Goal: Information Seeking & Learning: Find specific fact

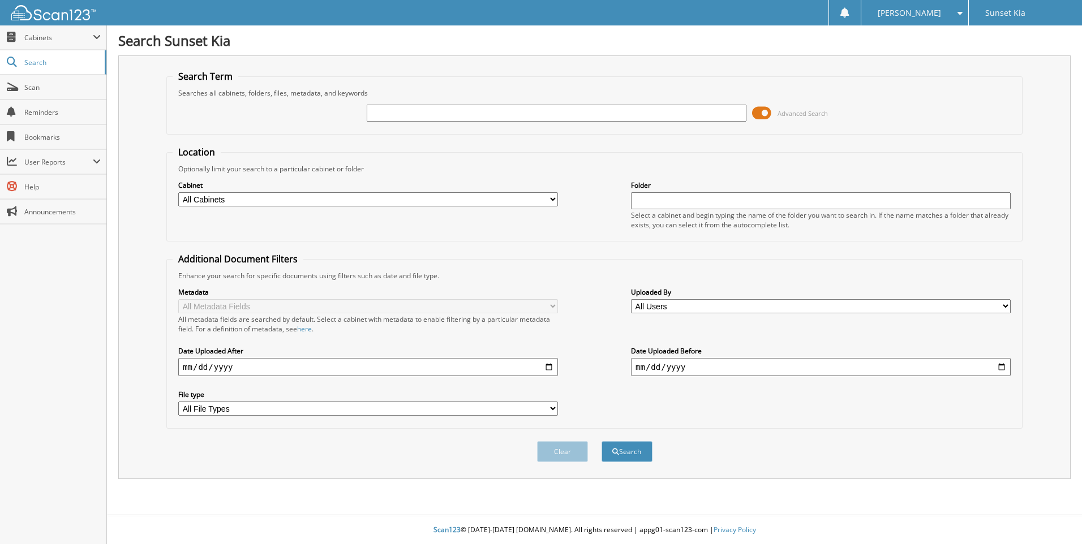
click at [401, 116] on input "text" at bounding box center [557, 113] width 380 height 17
type input "SP091625CC"
click at [601, 441] on button "Search" at bounding box center [626, 451] width 51 height 21
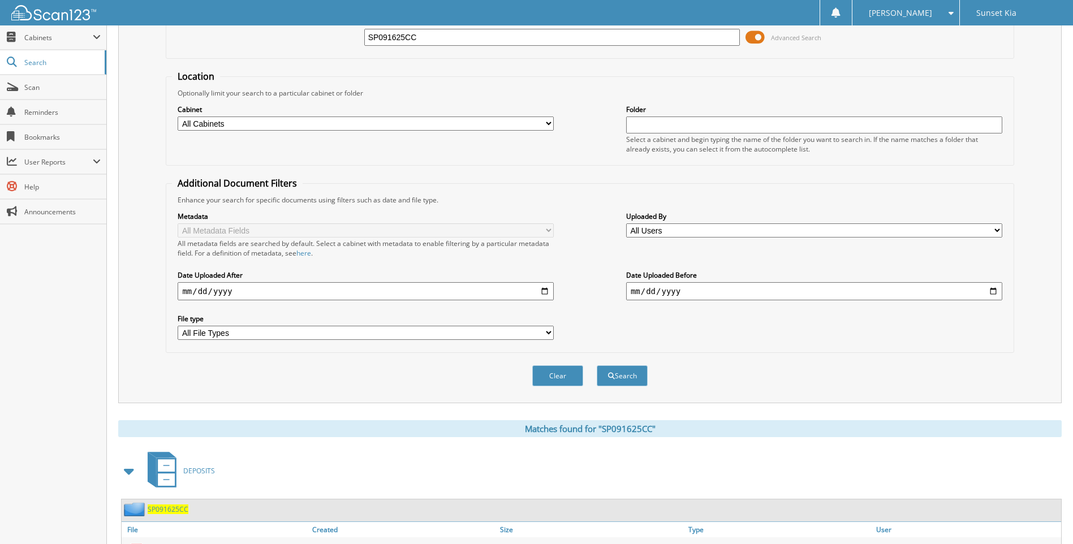
scroll to position [161, 0]
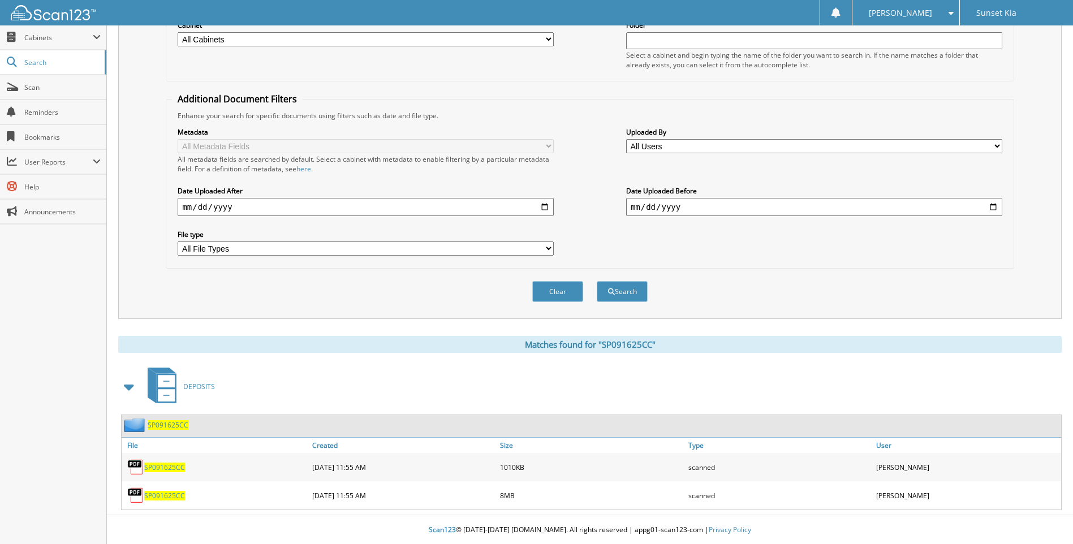
click at [178, 465] on span "SP091625CC" at bounding box center [164, 468] width 41 height 10
